Goal: Communication & Community: Participate in discussion

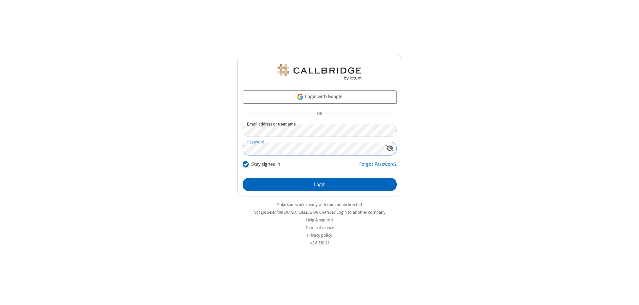
click at [320, 184] on button "Login" at bounding box center [320, 184] width 154 height 13
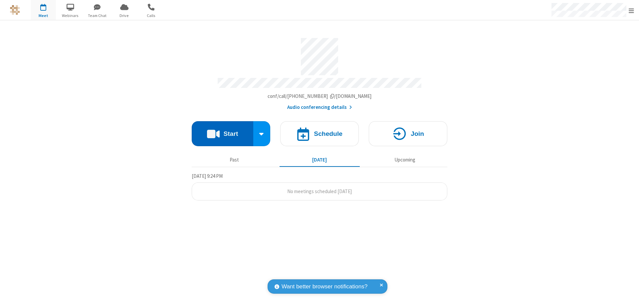
click at [222, 131] on button "Start" at bounding box center [223, 133] width 62 height 25
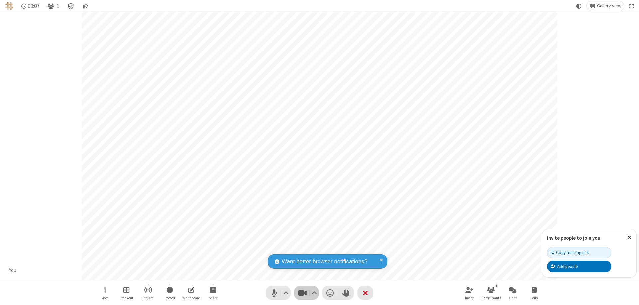
click at [302, 293] on span "Stop video (⌘+Shift+V)" at bounding box center [302, 293] width 10 height 10
click at [302, 293] on span "Start video (⌘+Shift+V)" at bounding box center [302, 293] width 10 height 10
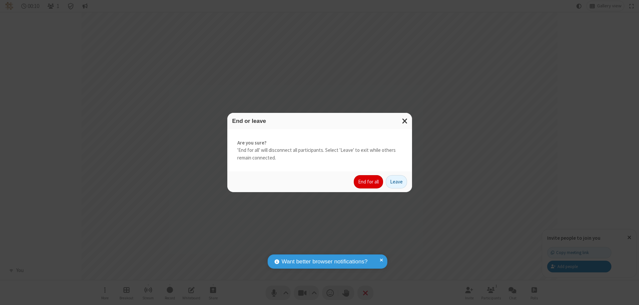
click at [369, 182] on button "End for all" at bounding box center [368, 181] width 29 height 13
